Goal: Check status

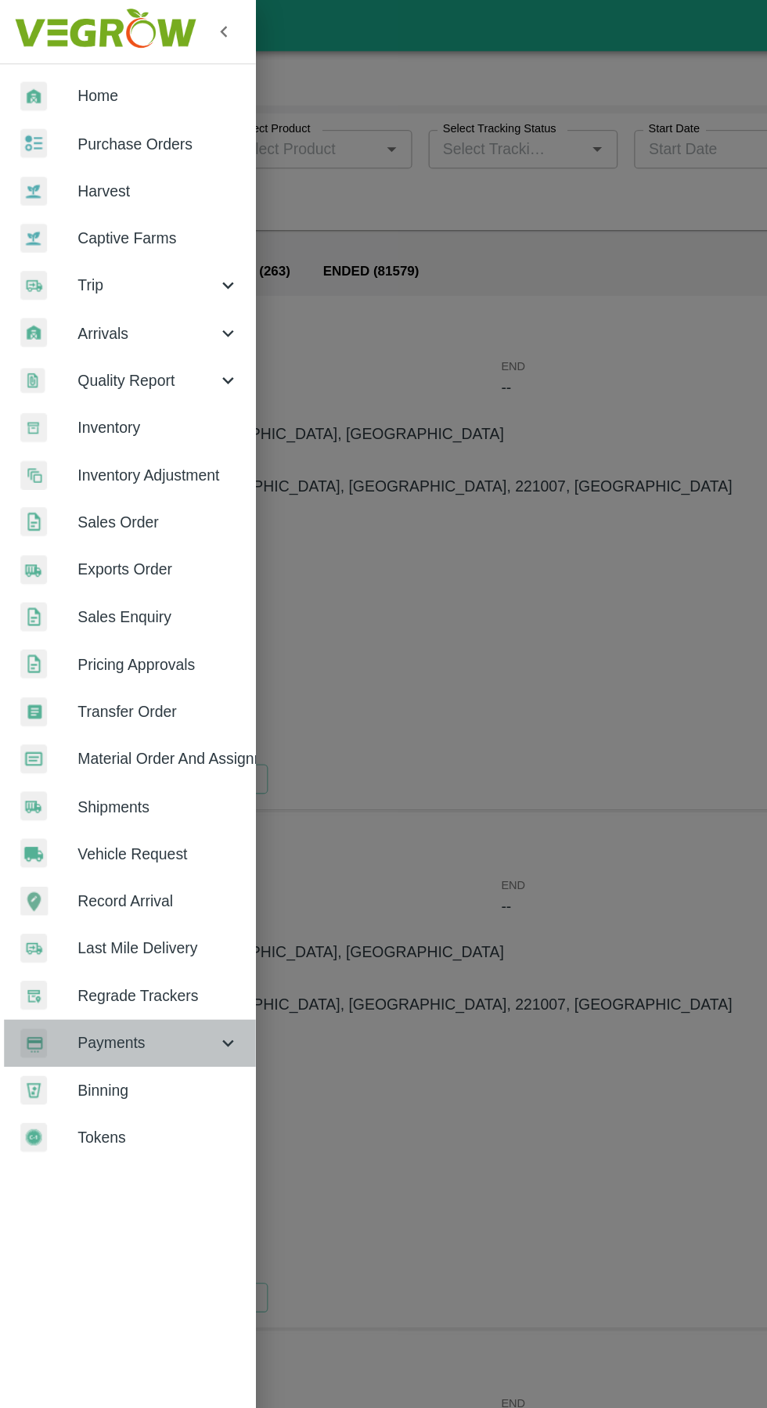
click at [92, 795] on span "Payments" at bounding box center [112, 798] width 106 height 17
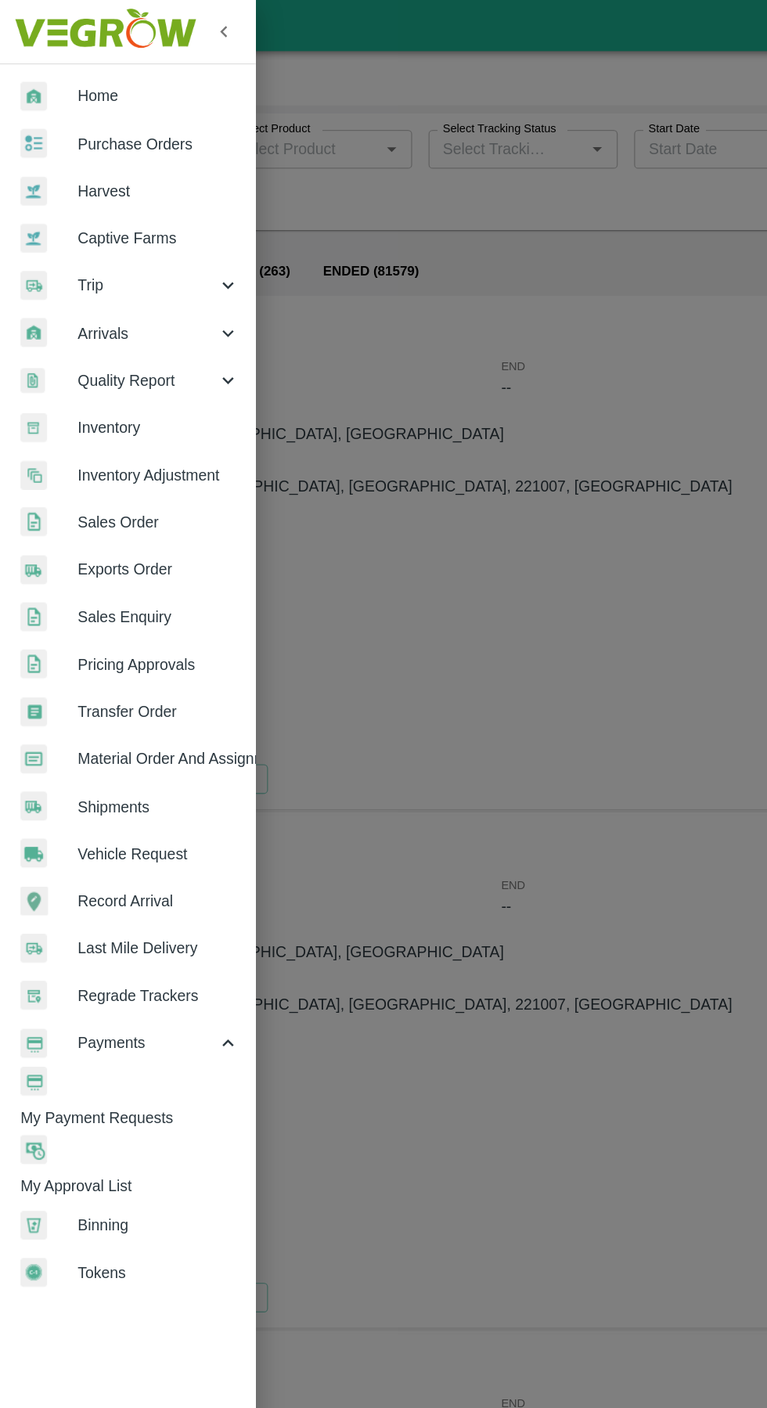
click at [92, 847] on span "My Payment Requests" at bounding box center [106, 855] width 180 height 17
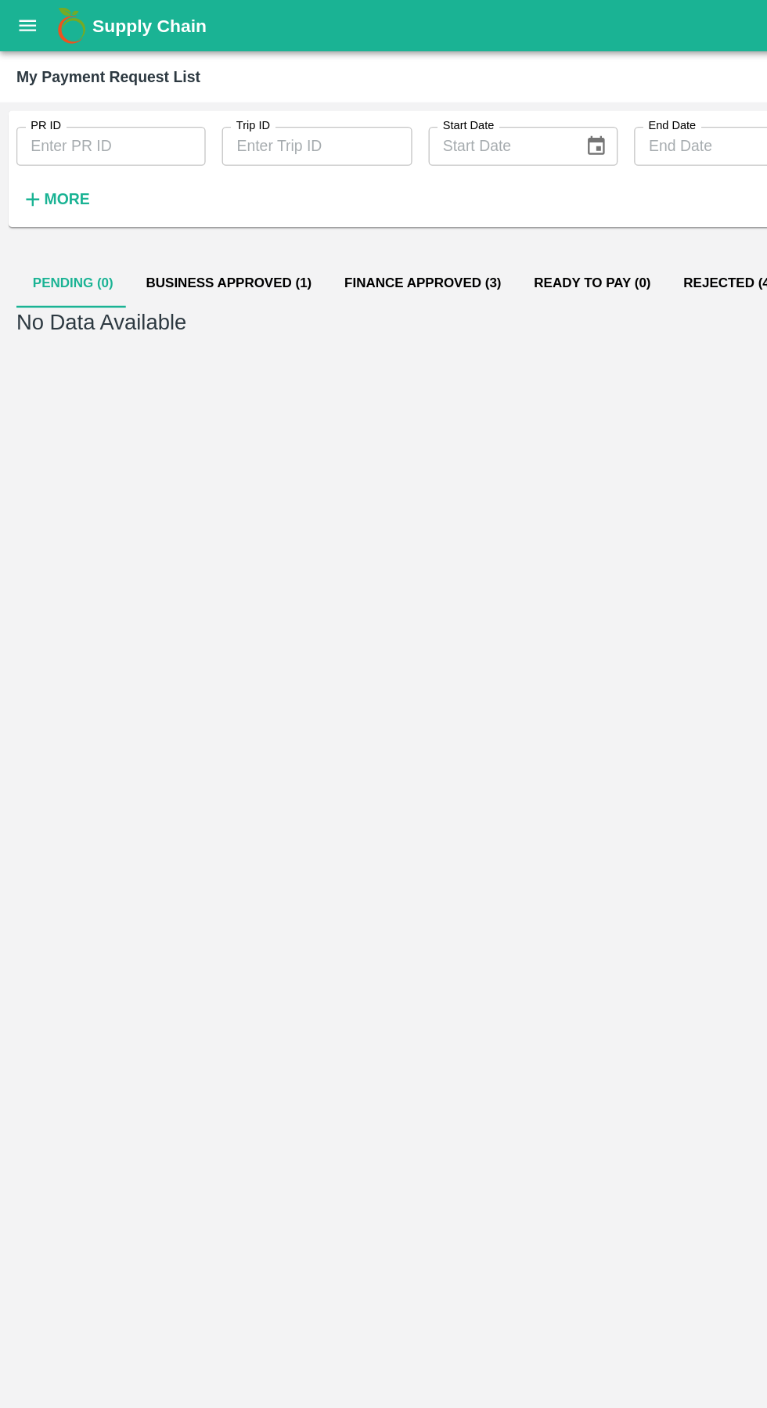
click at [164, 232] on button "Business Approved (1)" at bounding box center [175, 217] width 152 height 38
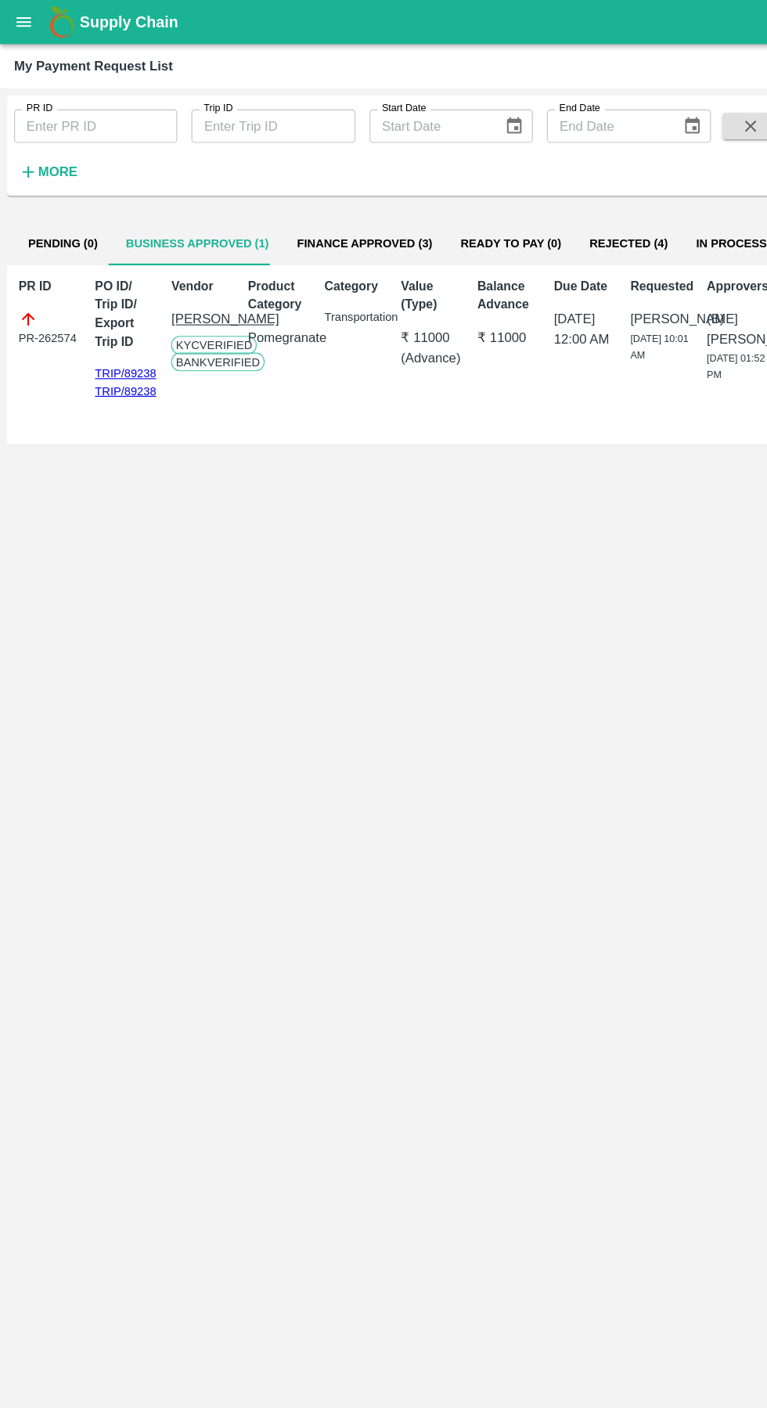
scroll to position [0, 5]
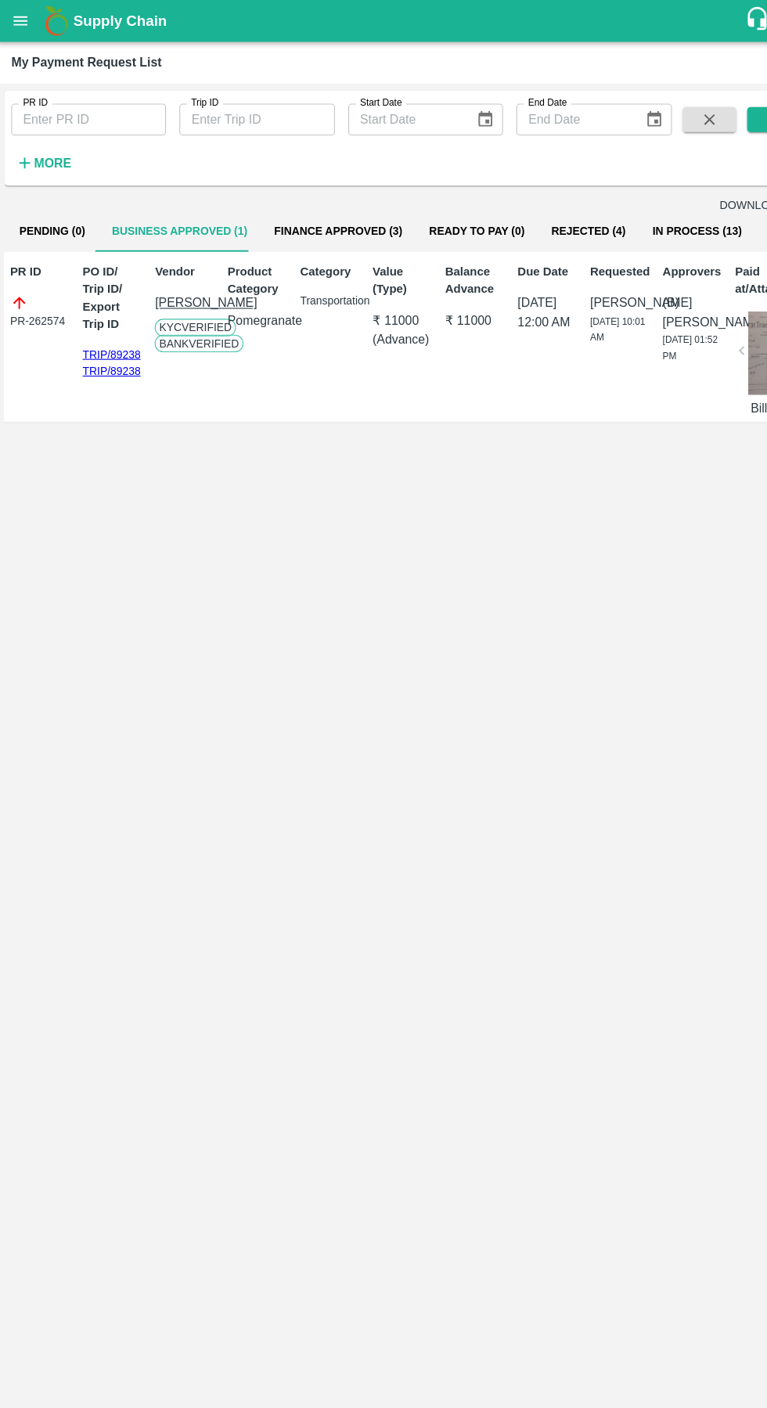
click at [292, 232] on button "Finance Approved (3)" at bounding box center [319, 217] width 145 height 38
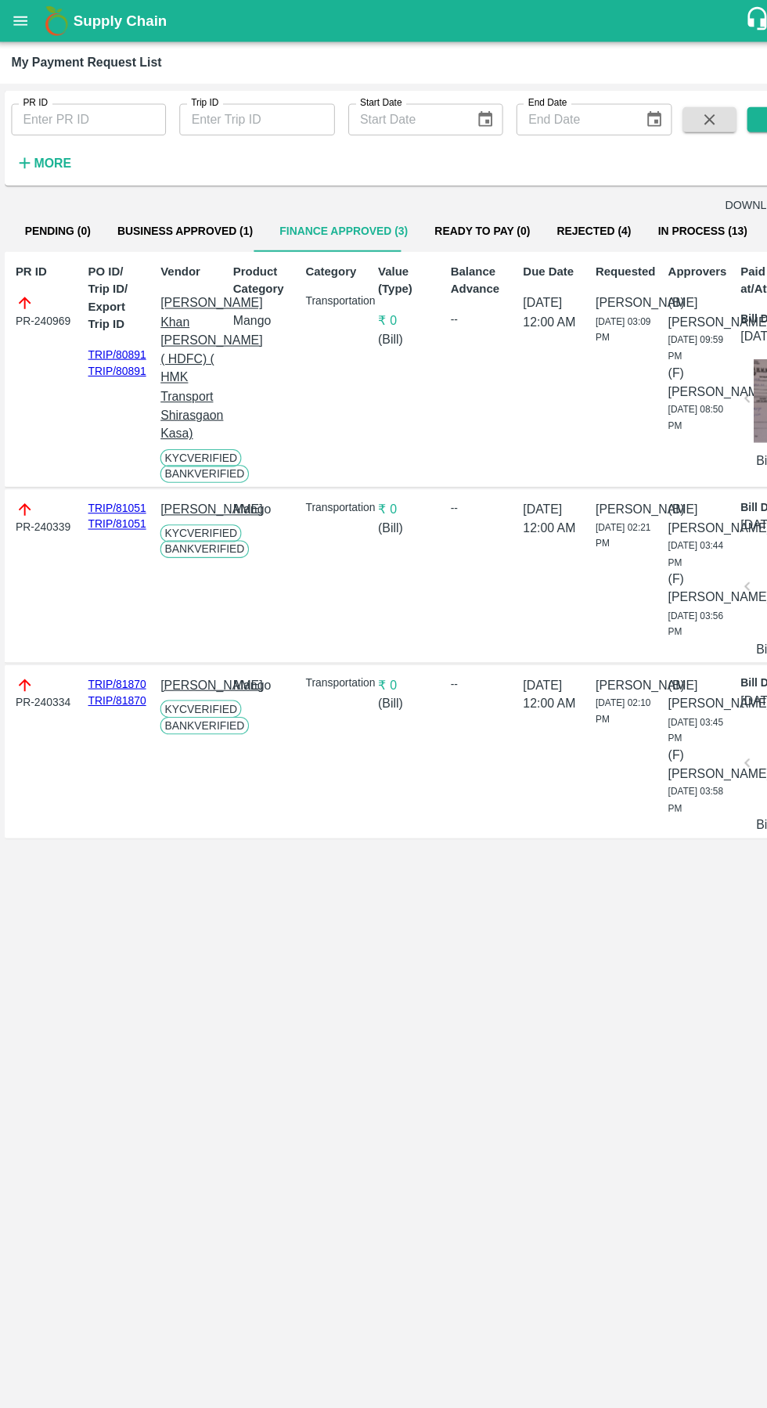
scroll to position [0, 11]
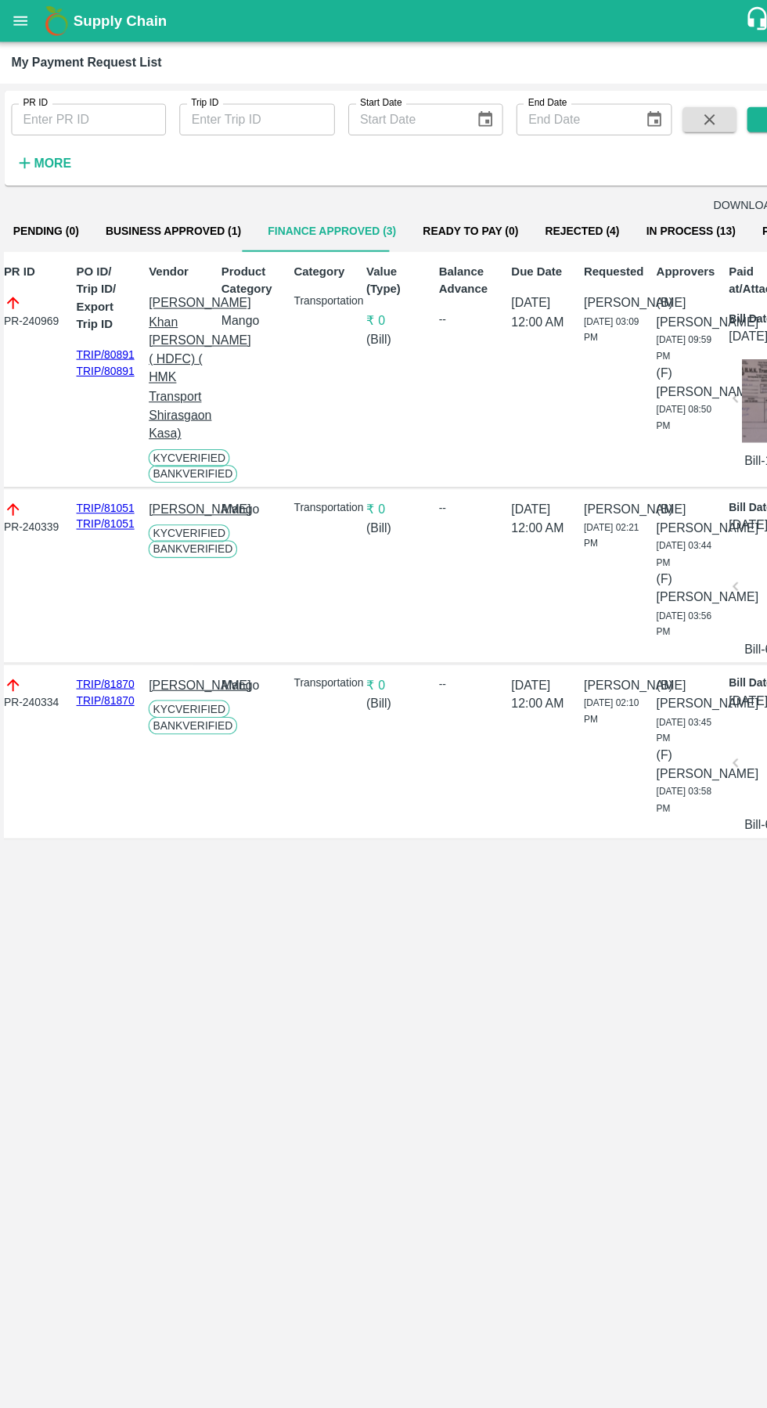
click at [618, 232] on button "In Process (13)" at bounding box center [648, 217] width 109 height 38
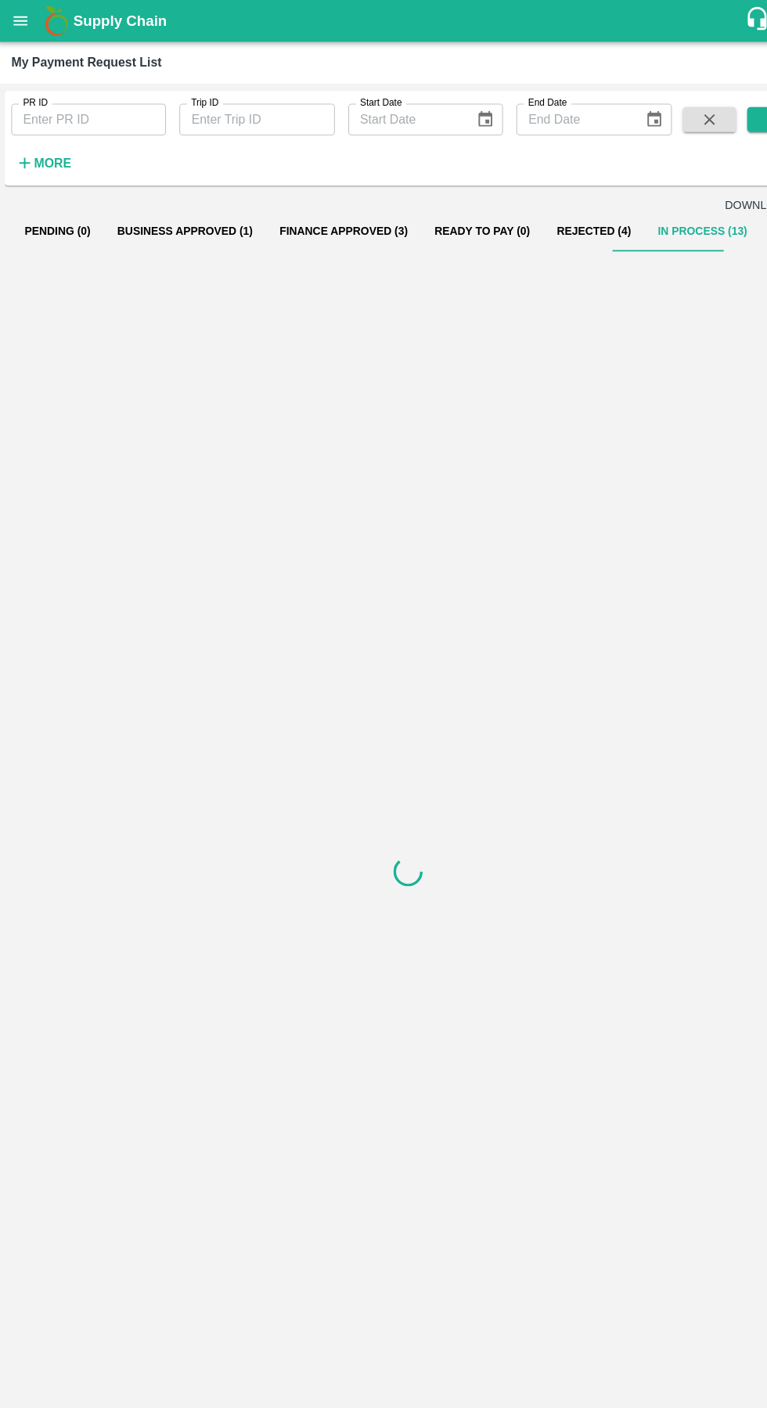
scroll to position [0, 0]
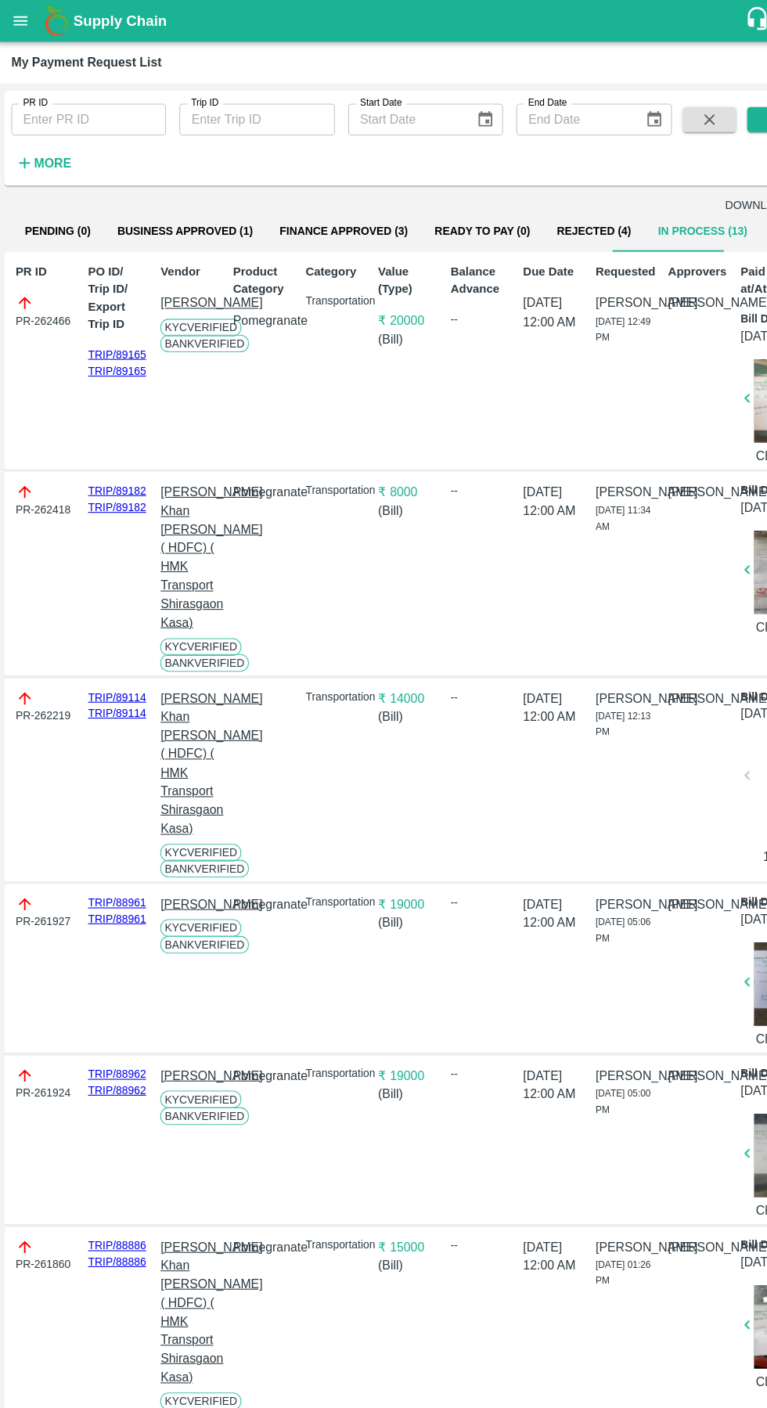
click at [533, 236] on button "Rejected (4)" at bounding box center [557, 217] width 95 height 38
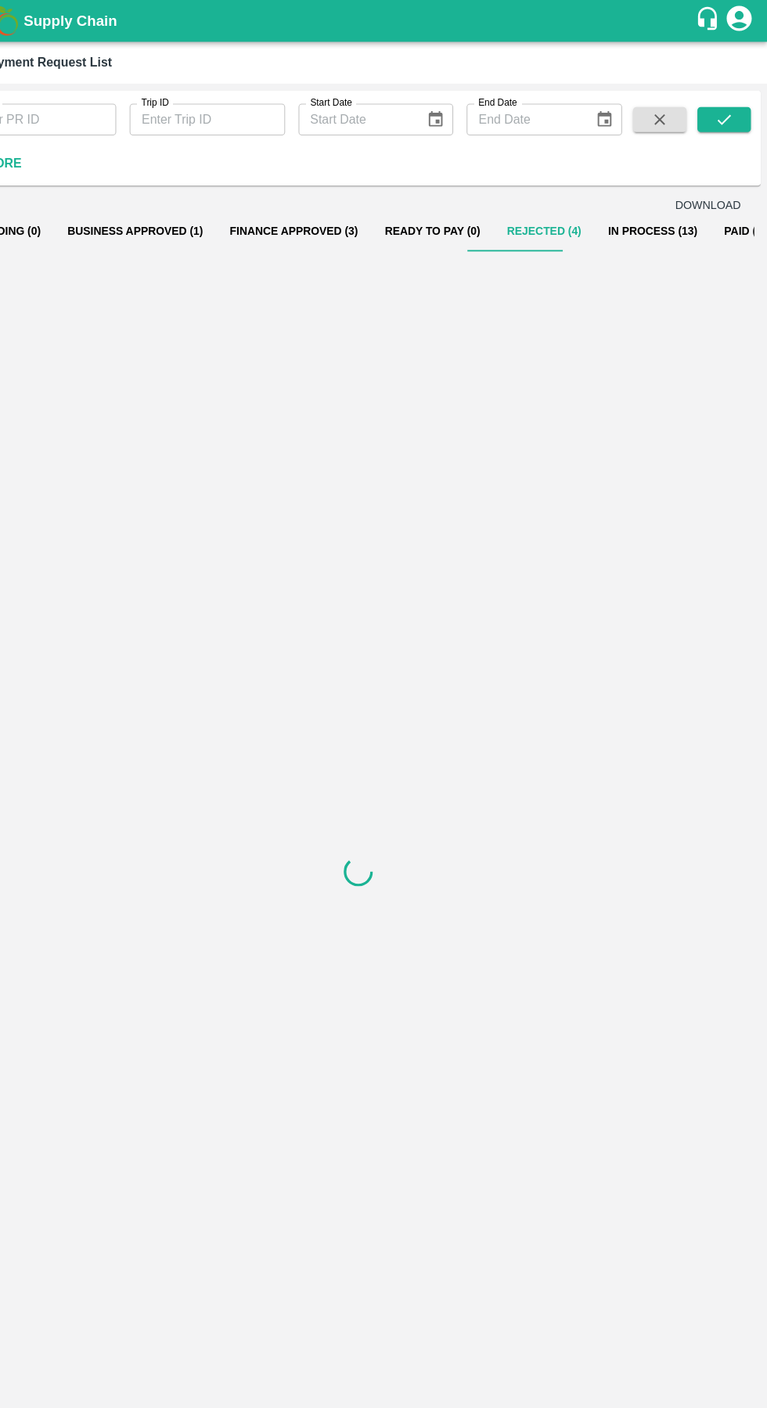
click at [716, 235] on button "Paid (2613)" at bounding box center [754, 217] width 81 height 38
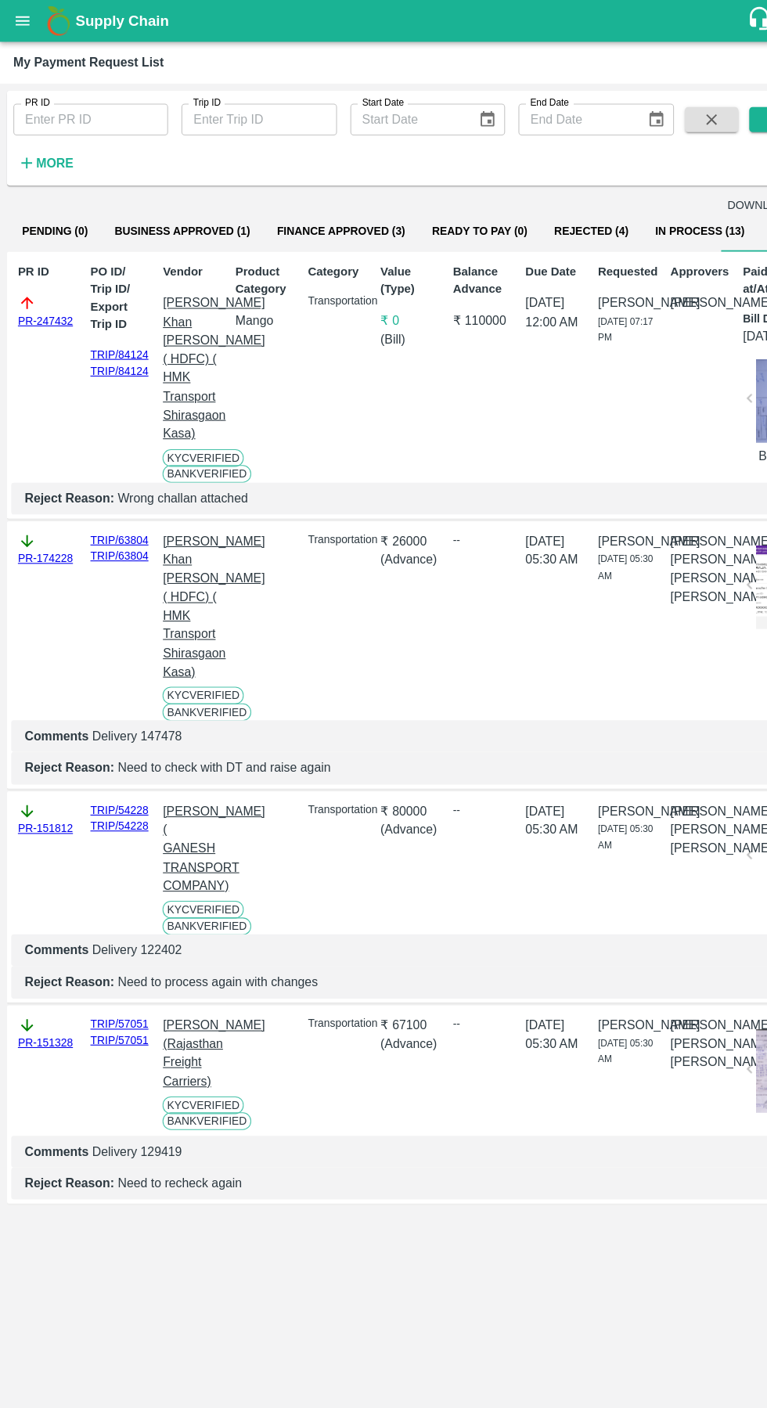
scroll to position [0, 11]
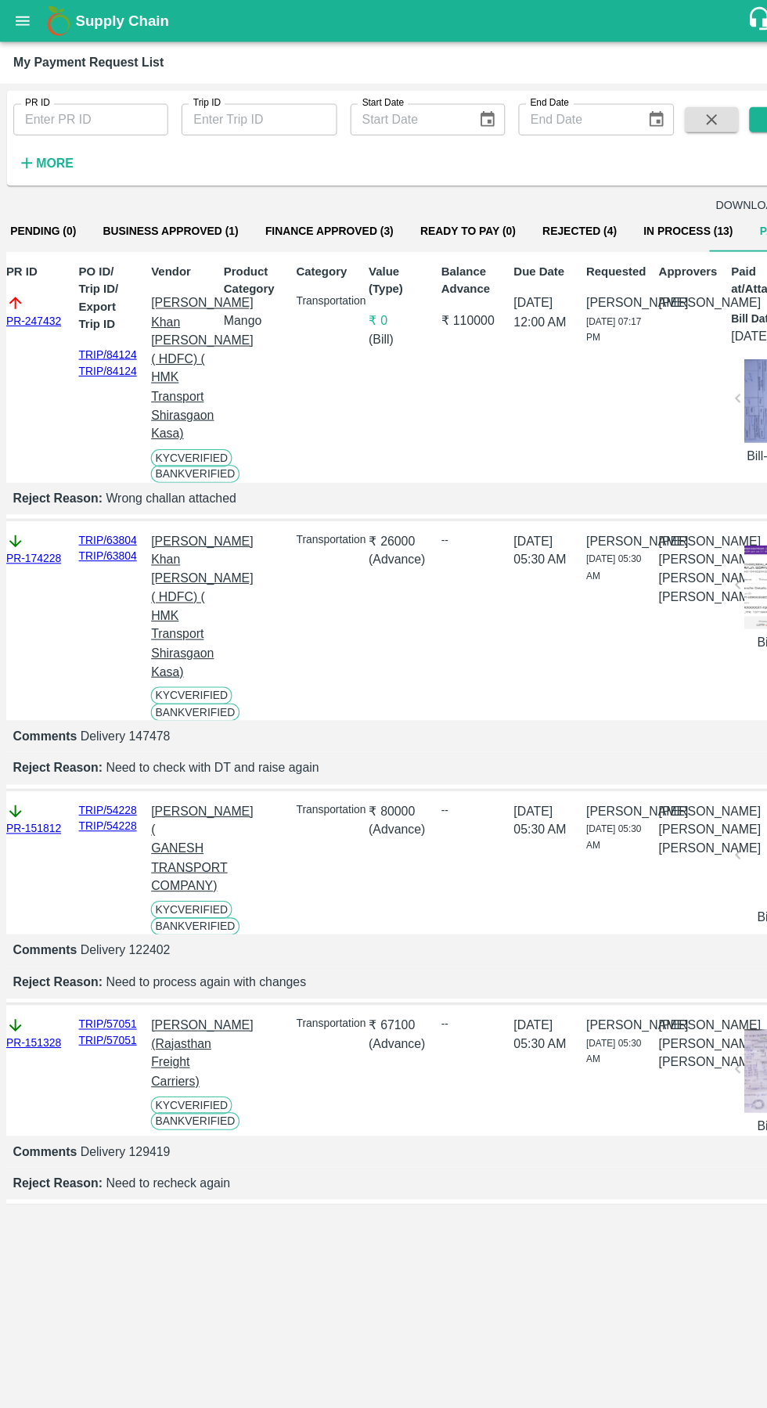
click at [611, 232] on button "In Process (13)" at bounding box center [644, 217] width 109 height 38
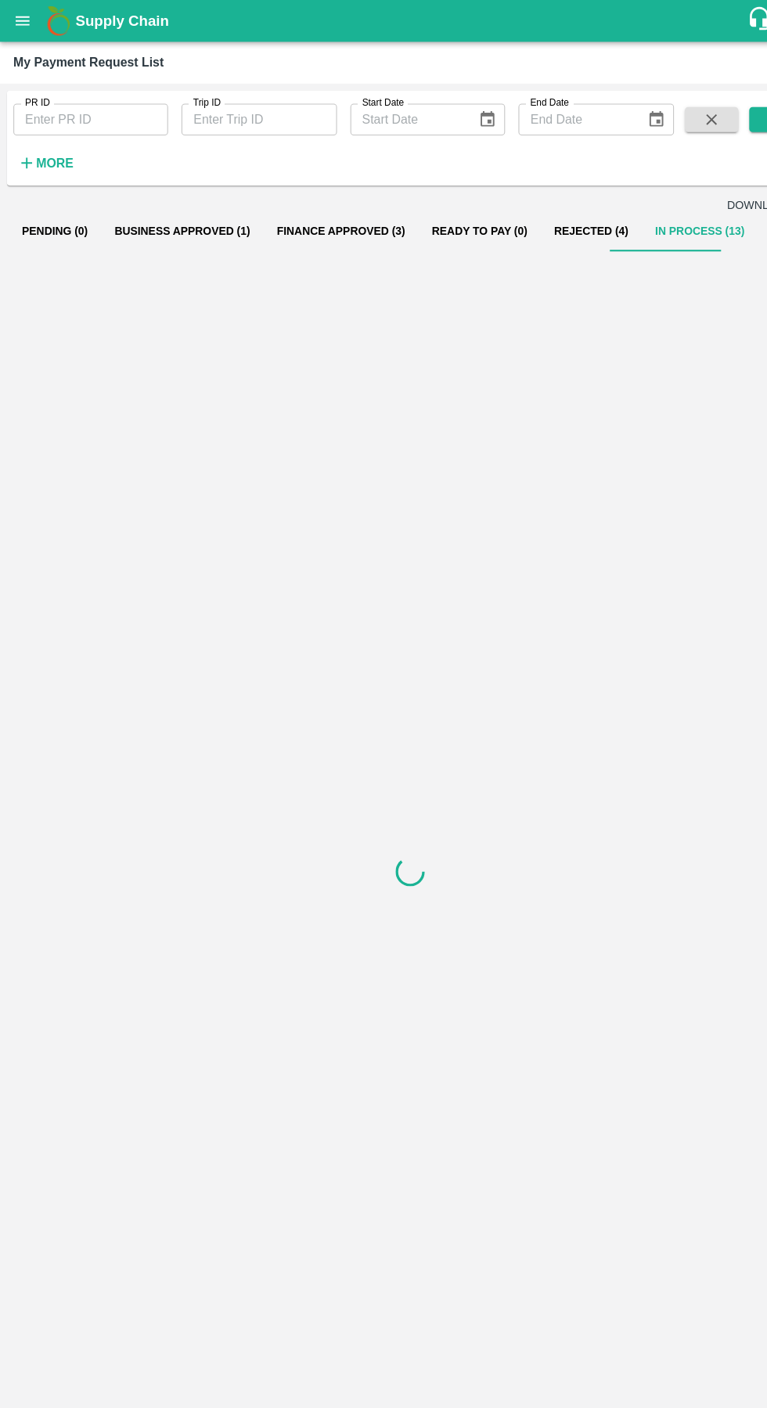
scroll to position [0, 0]
